Goal: Information Seeking & Learning: Learn about a topic

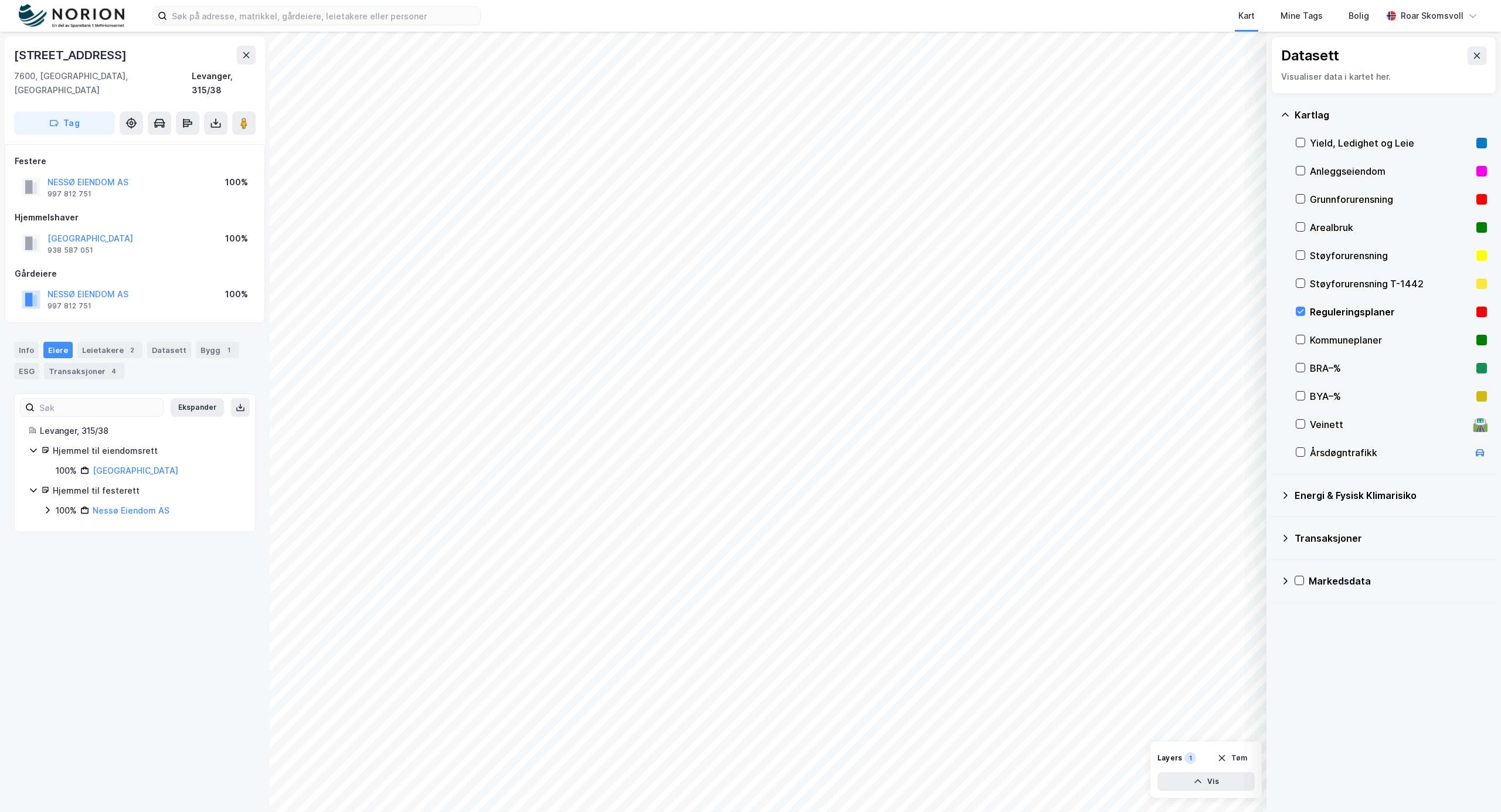
drag, startPoint x: 1300, startPoint y: 313, endPoint x: 1292, endPoint y: 319, distance: 10.0
click at [1300, 313] on icon at bounding box center [1301, 311] width 6 height 4
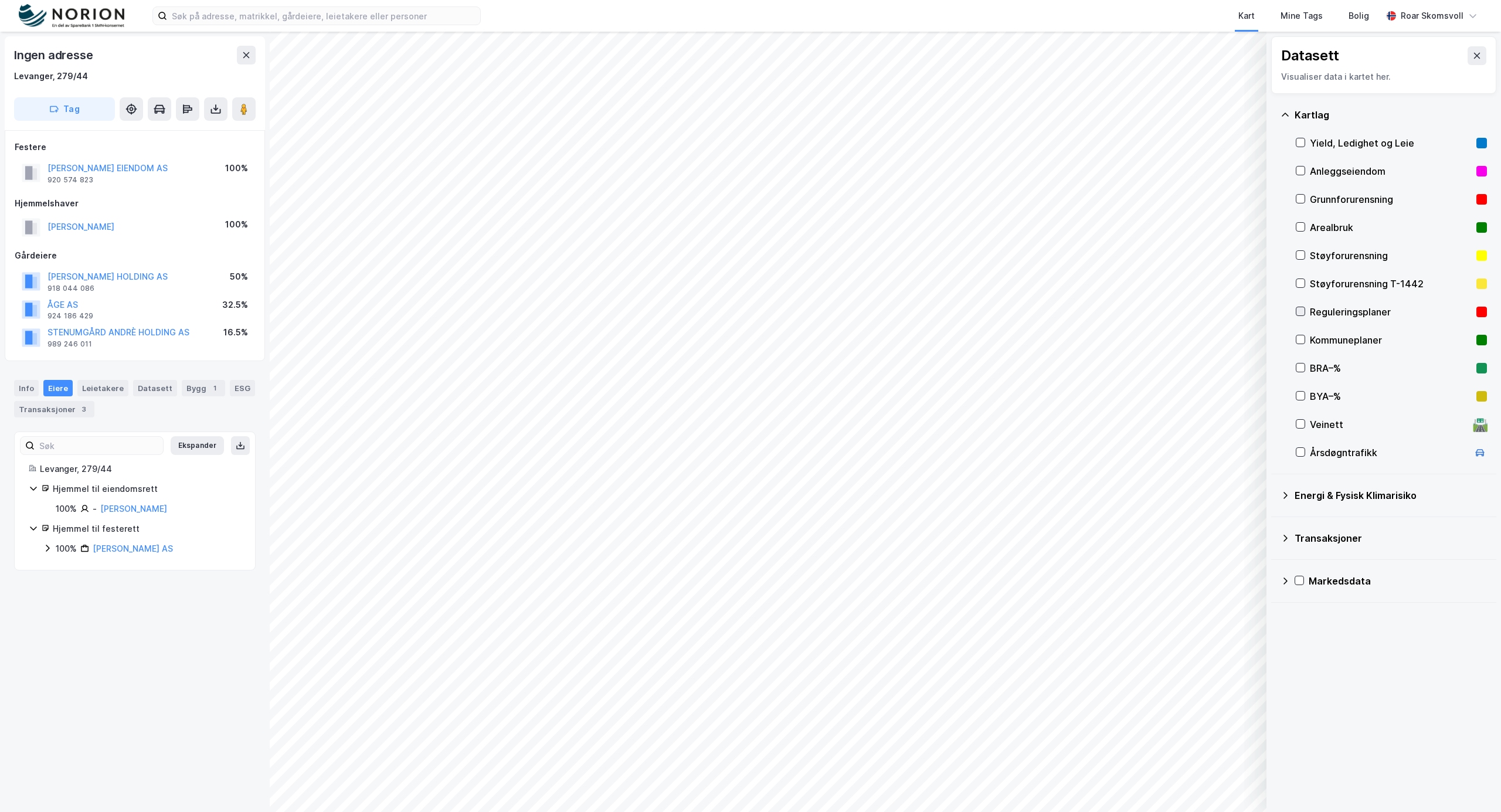
click at [1298, 310] on icon at bounding box center [1300, 311] width 8 height 8
click at [1302, 310] on icon at bounding box center [1300, 311] width 8 height 8
click at [1300, 338] on icon at bounding box center [1300, 339] width 8 height 8
drag, startPoint x: 1299, startPoint y: 342, endPoint x: 1332, endPoint y: 383, distance: 52.6
click at [1300, 341] on icon at bounding box center [1300, 339] width 8 height 8
